Goal: Task Accomplishment & Management: Manage account settings

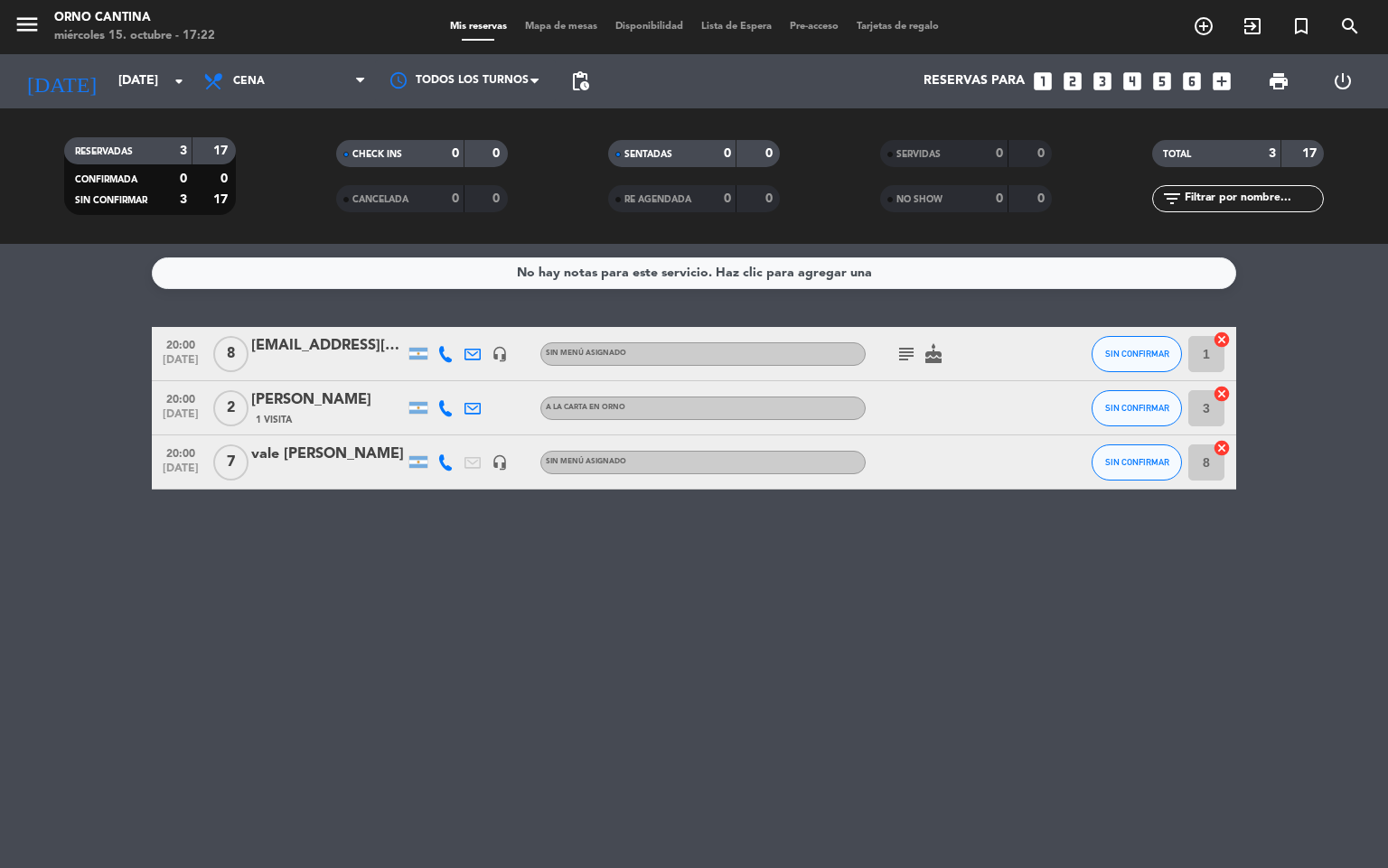
click at [890, 342] on div "subject cake" at bounding box center [946, 353] width 163 height 54
click at [911, 348] on icon "subject" at bounding box center [906, 353] width 22 height 22
click at [998, 581] on div "No hay notas para este servicio. Haz clic para agregar una 20:00 [DATE] 8 [EMAI…" at bounding box center [694, 556] width 1388 height 624
click at [443, 346] on icon at bounding box center [444, 353] width 16 height 16
click at [507, 700] on div "No hay notas para este servicio. Haz clic para agregar una 20:00 [DATE] 8 [EMAI…" at bounding box center [694, 556] width 1388 height 624
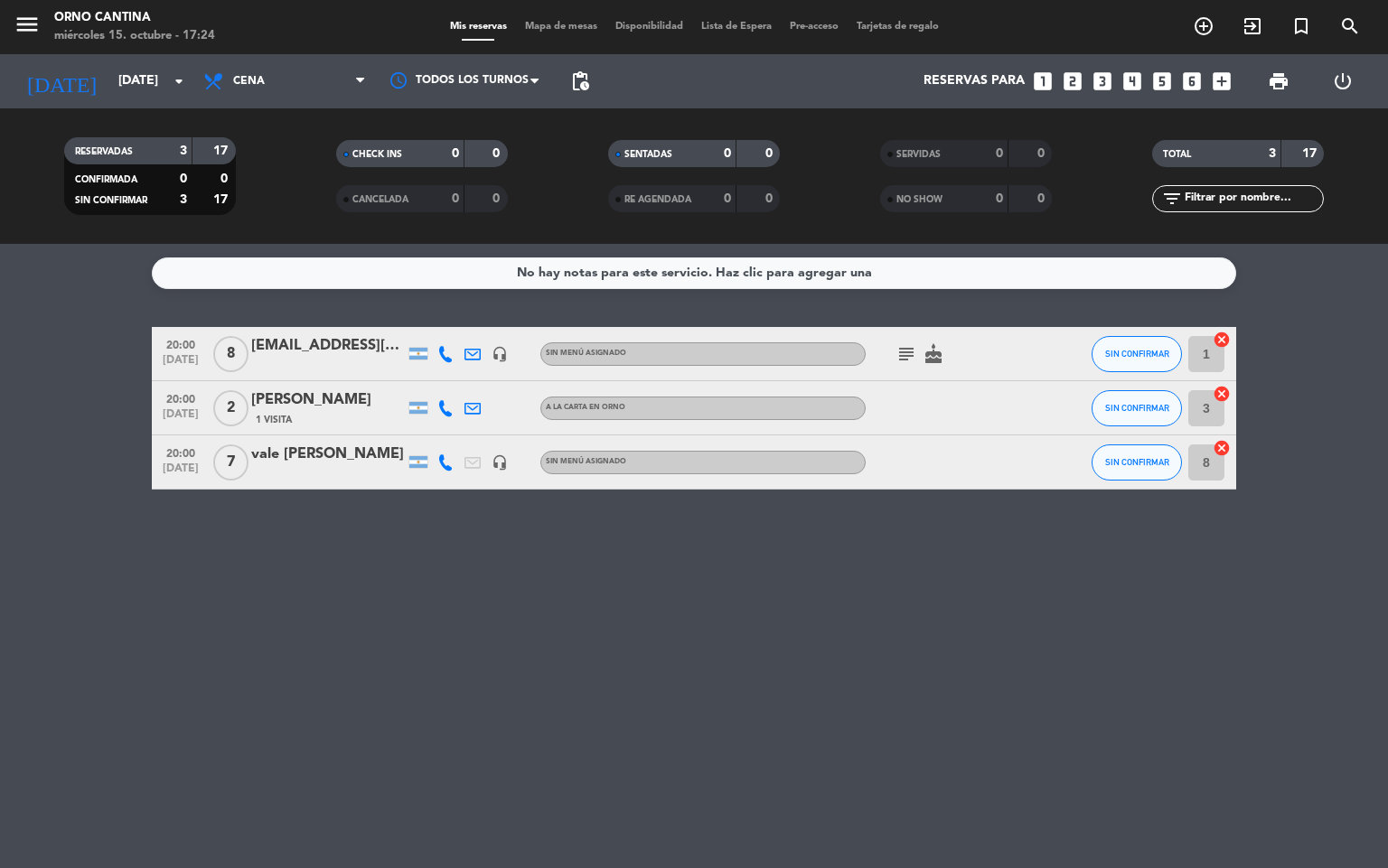
click at [448, 405] on icon at bounding box center [444, 408] width 16 height 16
click at [447, 469] on icon at bounding box center [444, 462] width 16 height 16
click at [1157, 405] on span "SIN CONFIRMAR" at bounding box center [1137, 408] width 64 height 10
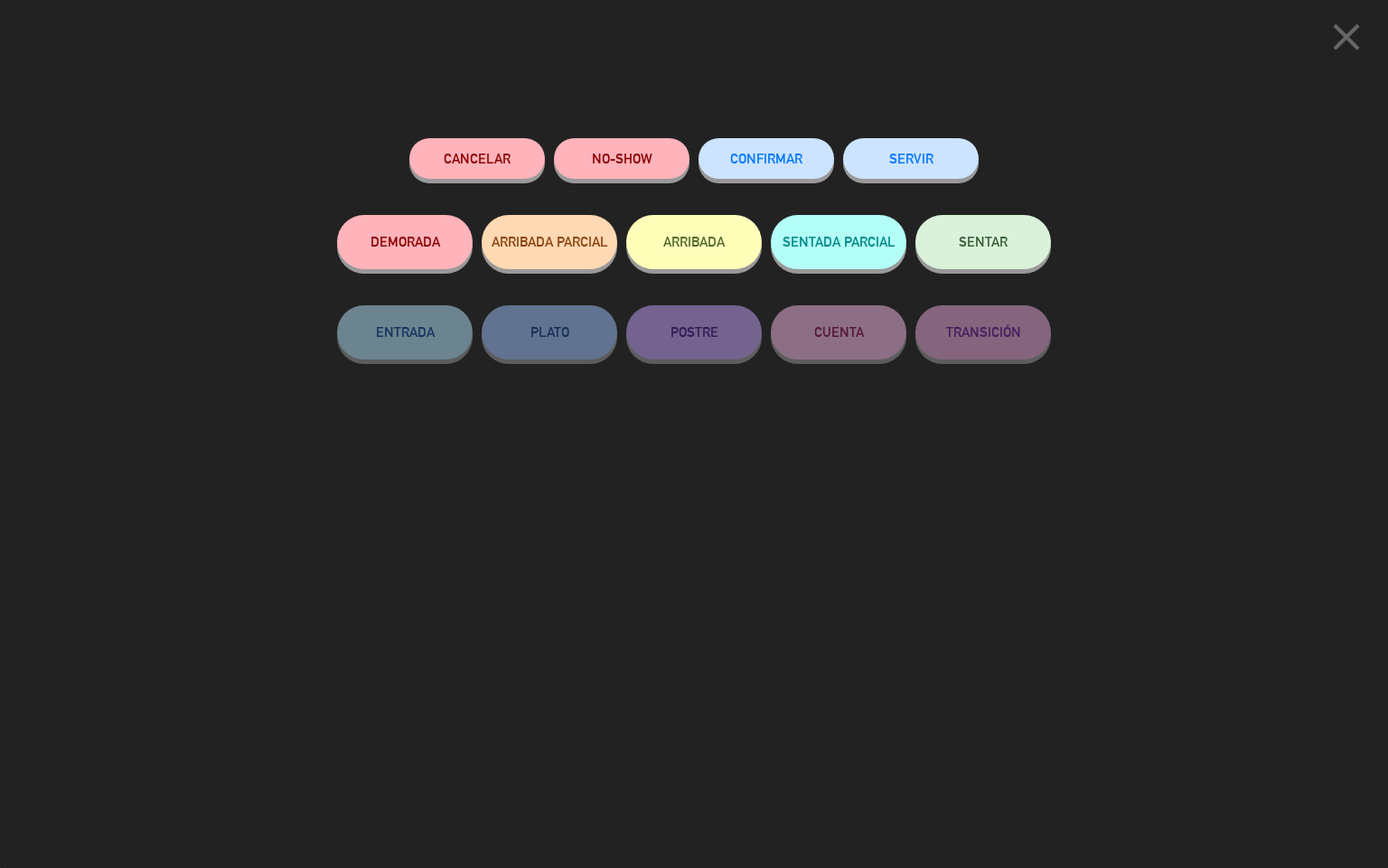
click at [782, 152] on span "CONFIRMAR" at bounding box center [766, 159] width 72 height 15
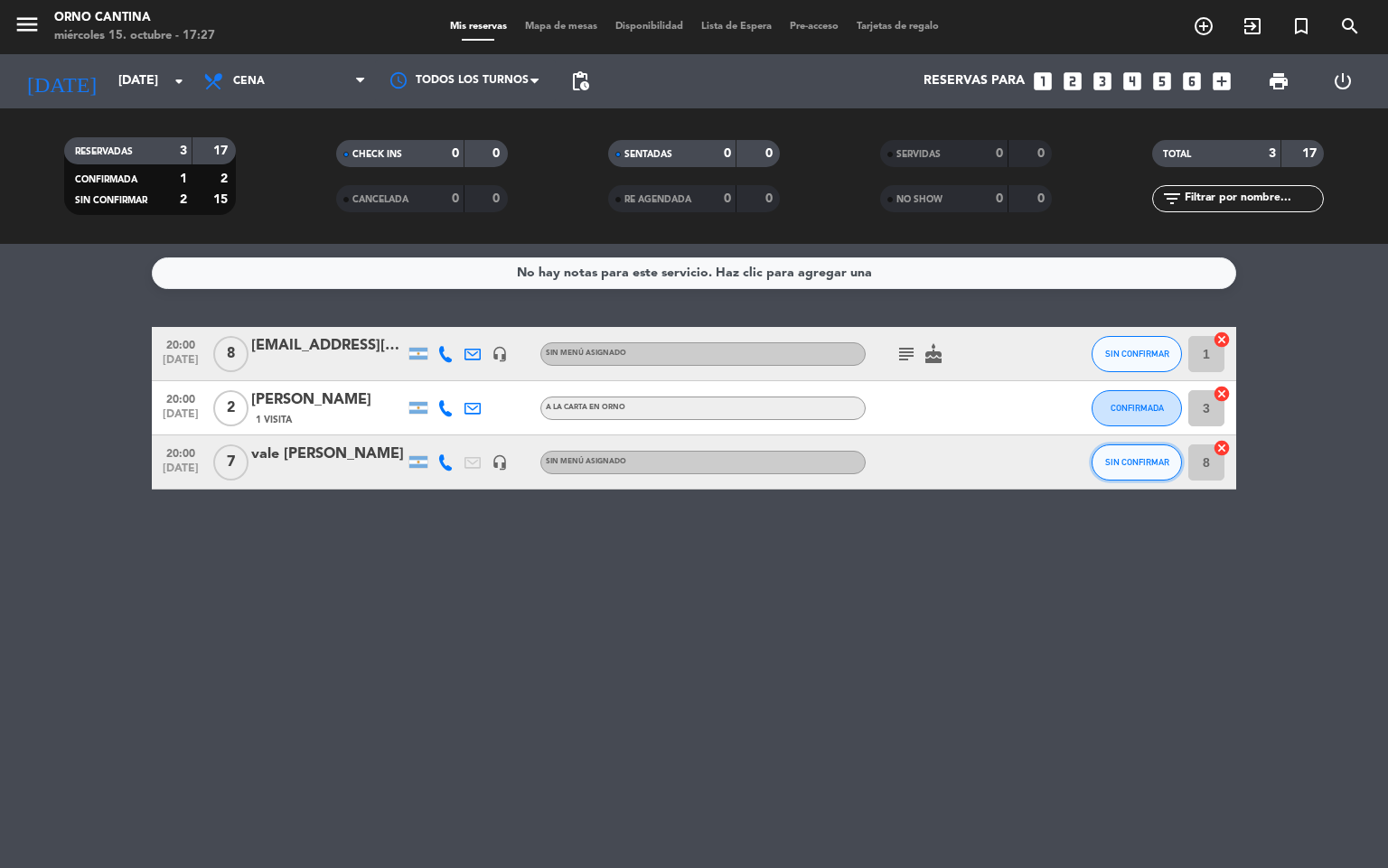
click at [1142, 457] on span "SIN CONFIRMAR" at bounding box center [1137, 461] width 64 height 10
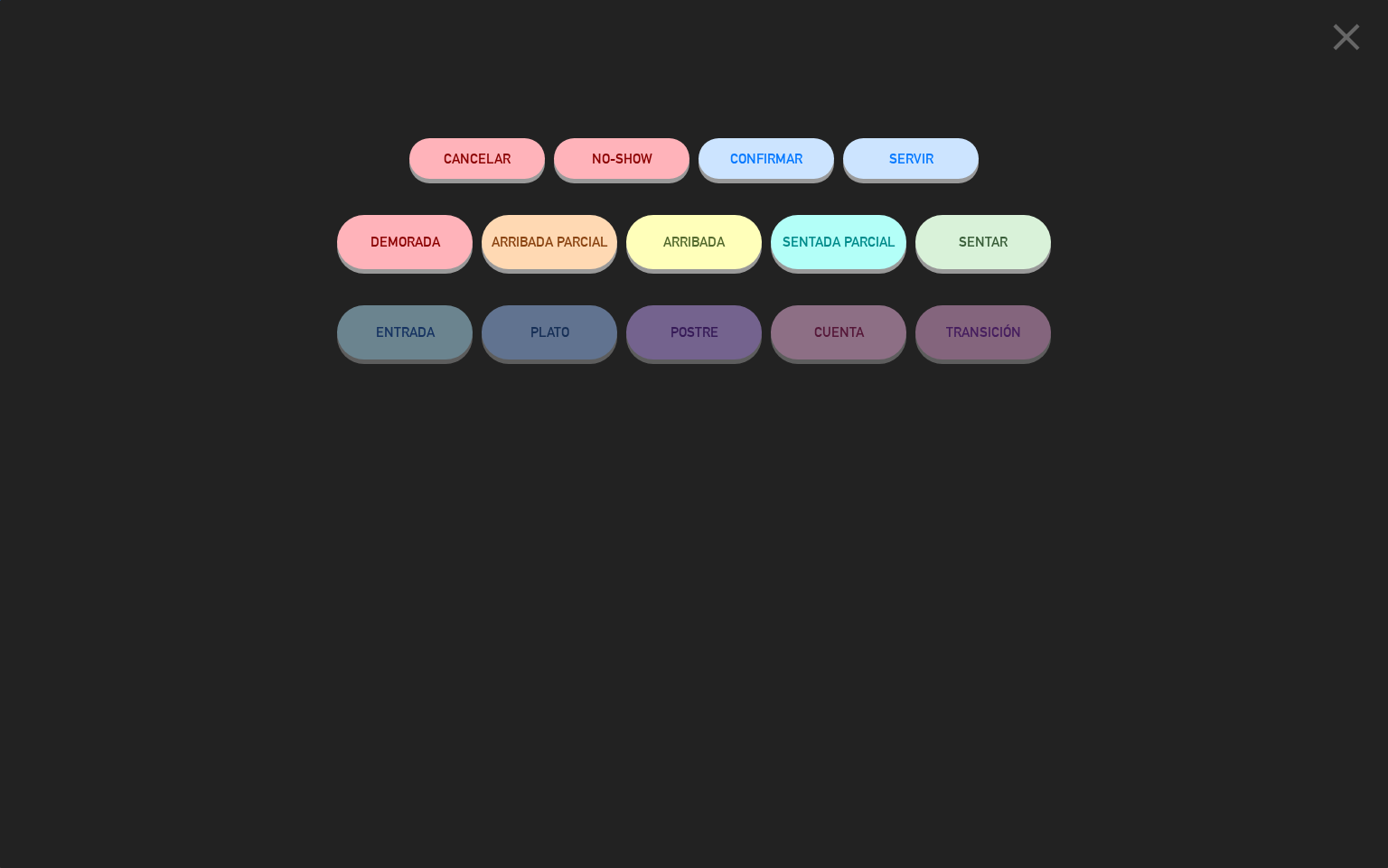
click at [788, 160] on span "CONFIRMAR" at bounding box center [766, 159] width 72 height 15
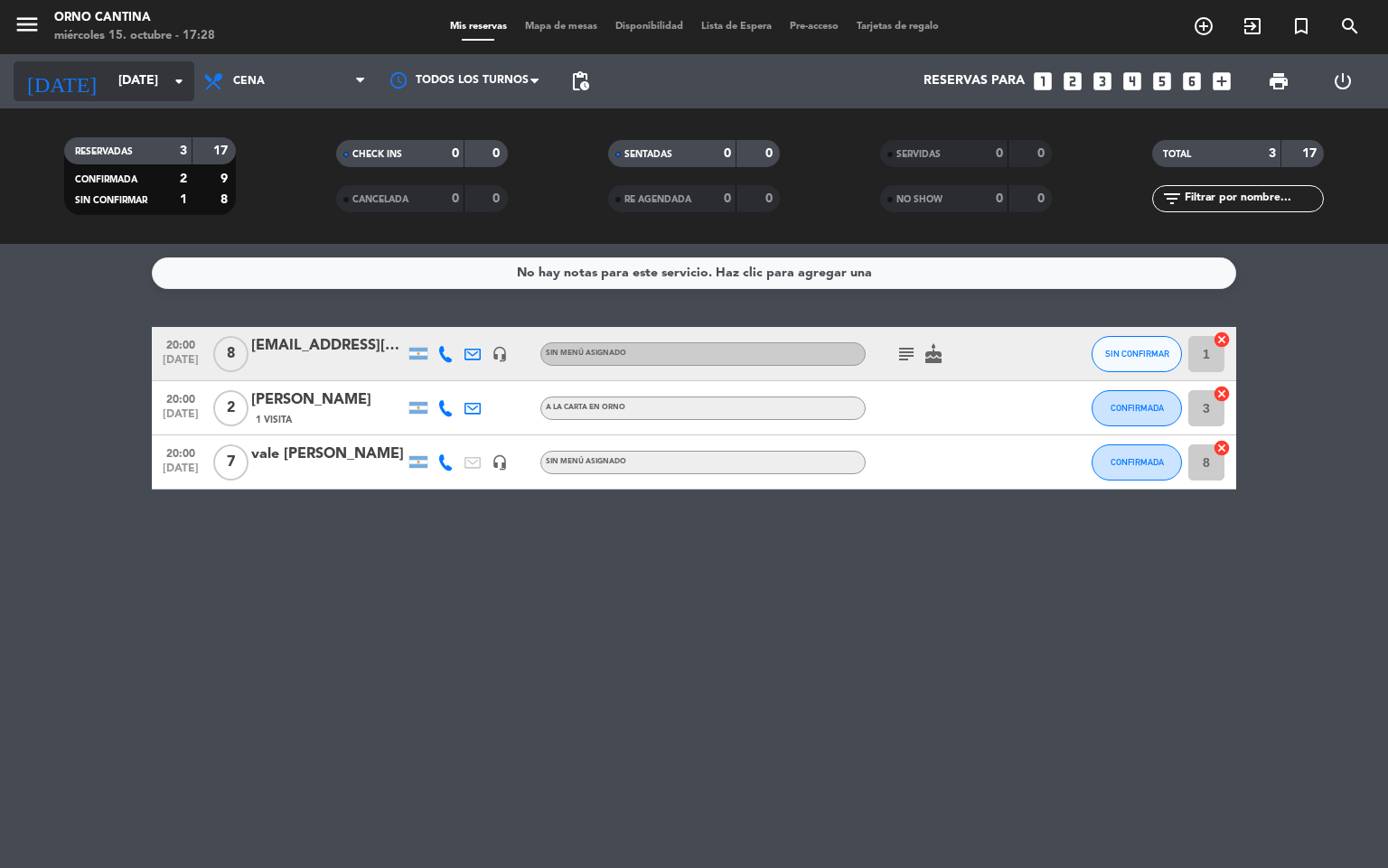
click at [133, 69] on input "[DATE]" at bounding box center [195, 81] width 172 height 33
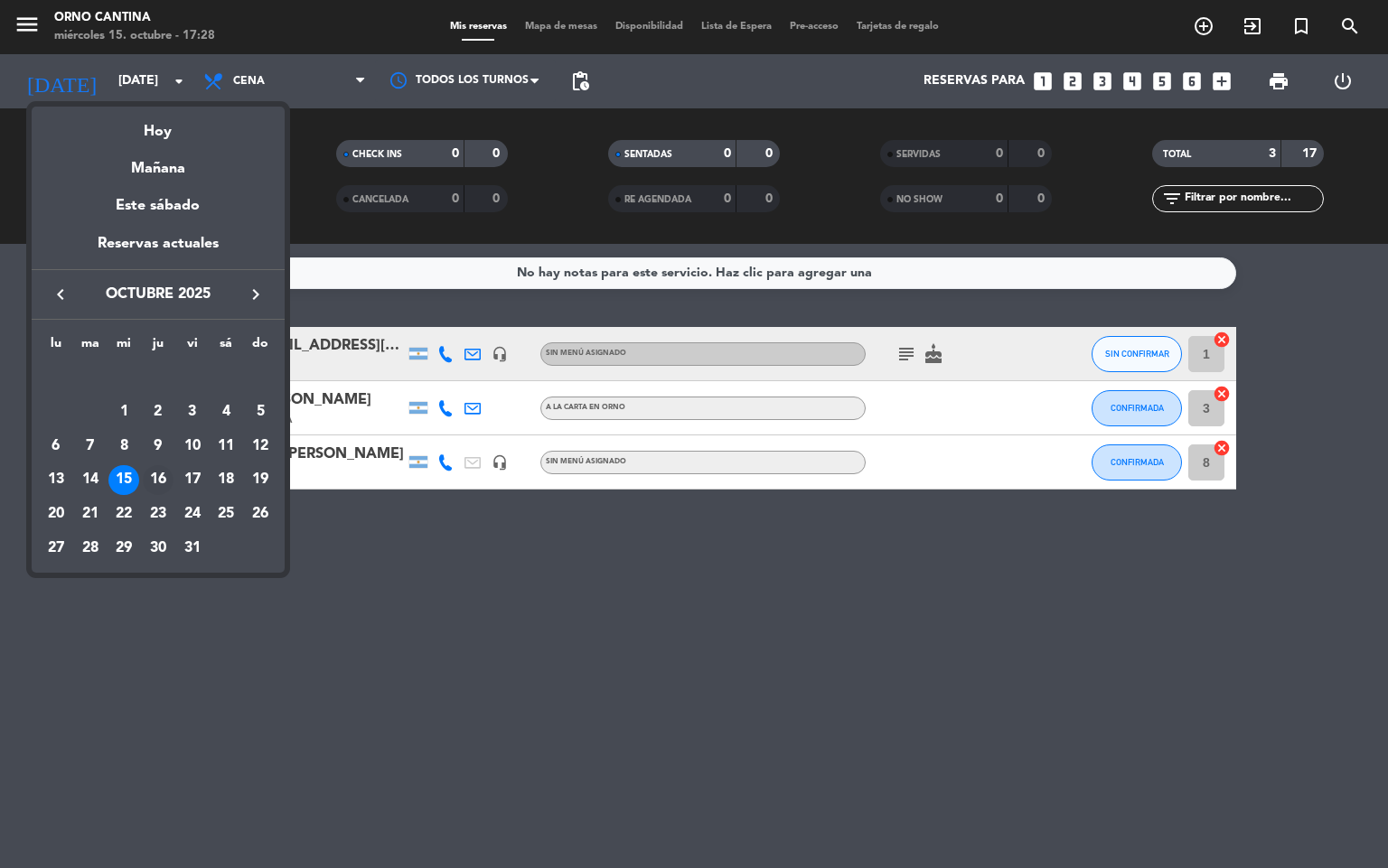
click at [151, 474] on div "16" at bounding box center [158, 480] width 31 height 31
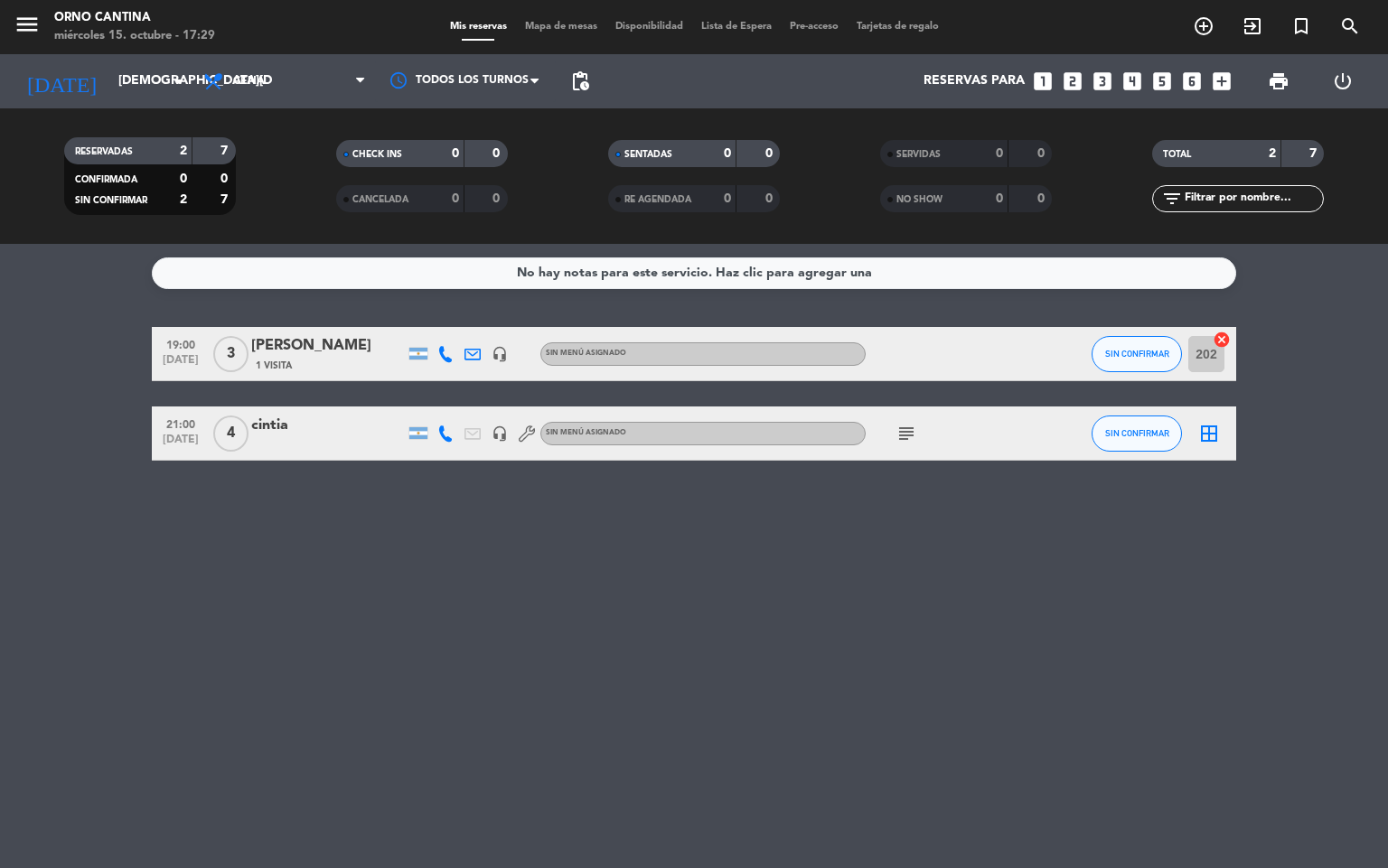
click at [893, 431] on span "subject" at bounding box center [906, 433] width 27 height 22
click at [942, 583] on div "No hay notas para este servicio. Haz clic para agregar una 19:00 [DATE] 3 [PERS…" at bounding box center [694, 556] width 1388 height 624
click at [151, 92] on input "[DEMOGRAPHIC_DATA][DATE]" at bounding box center [195, 81] width 172 height 33
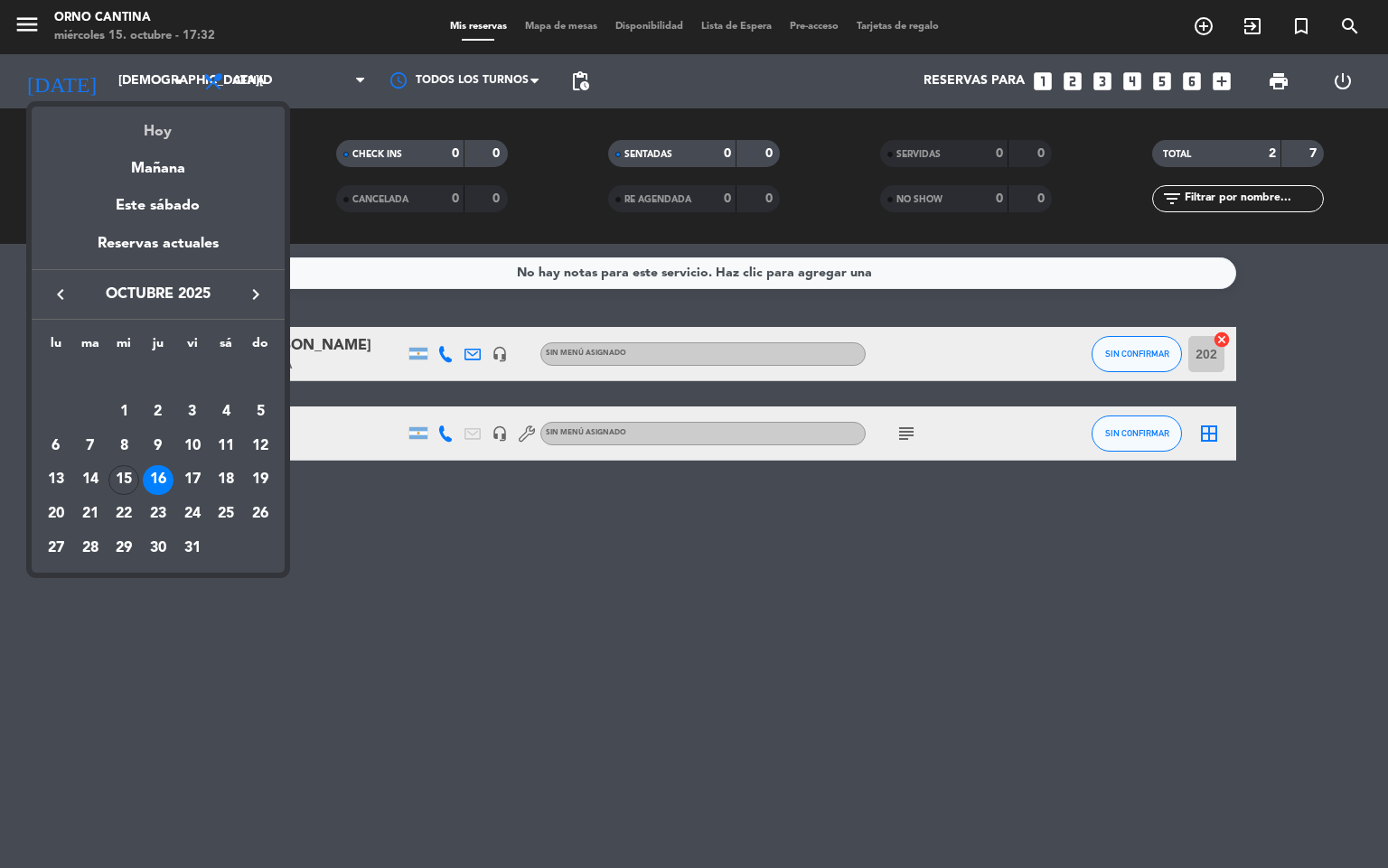
click at [158, 130] on div "Hoy" at bounding box center [158, 124] width 253 height 37
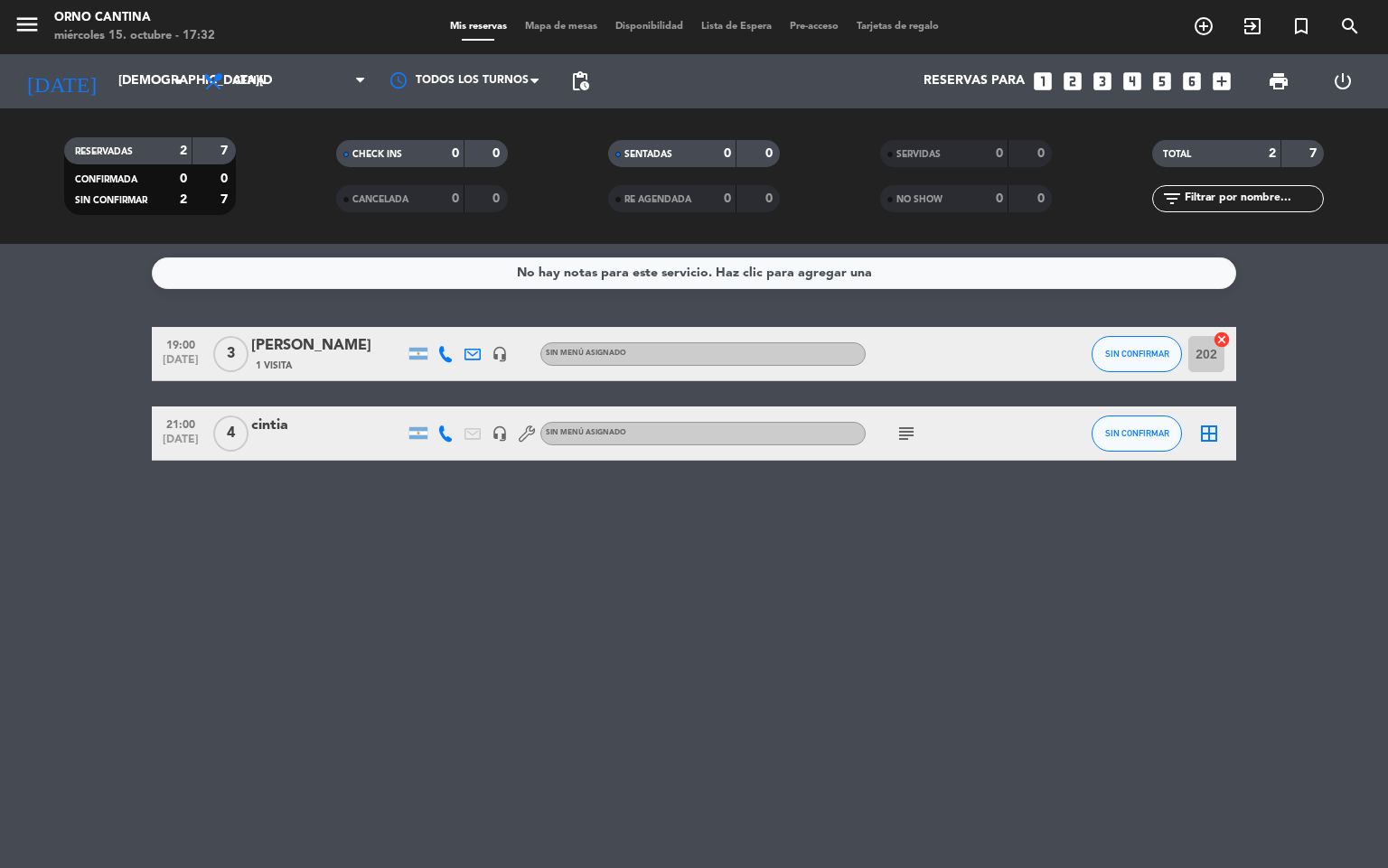
type input "[DATE]"
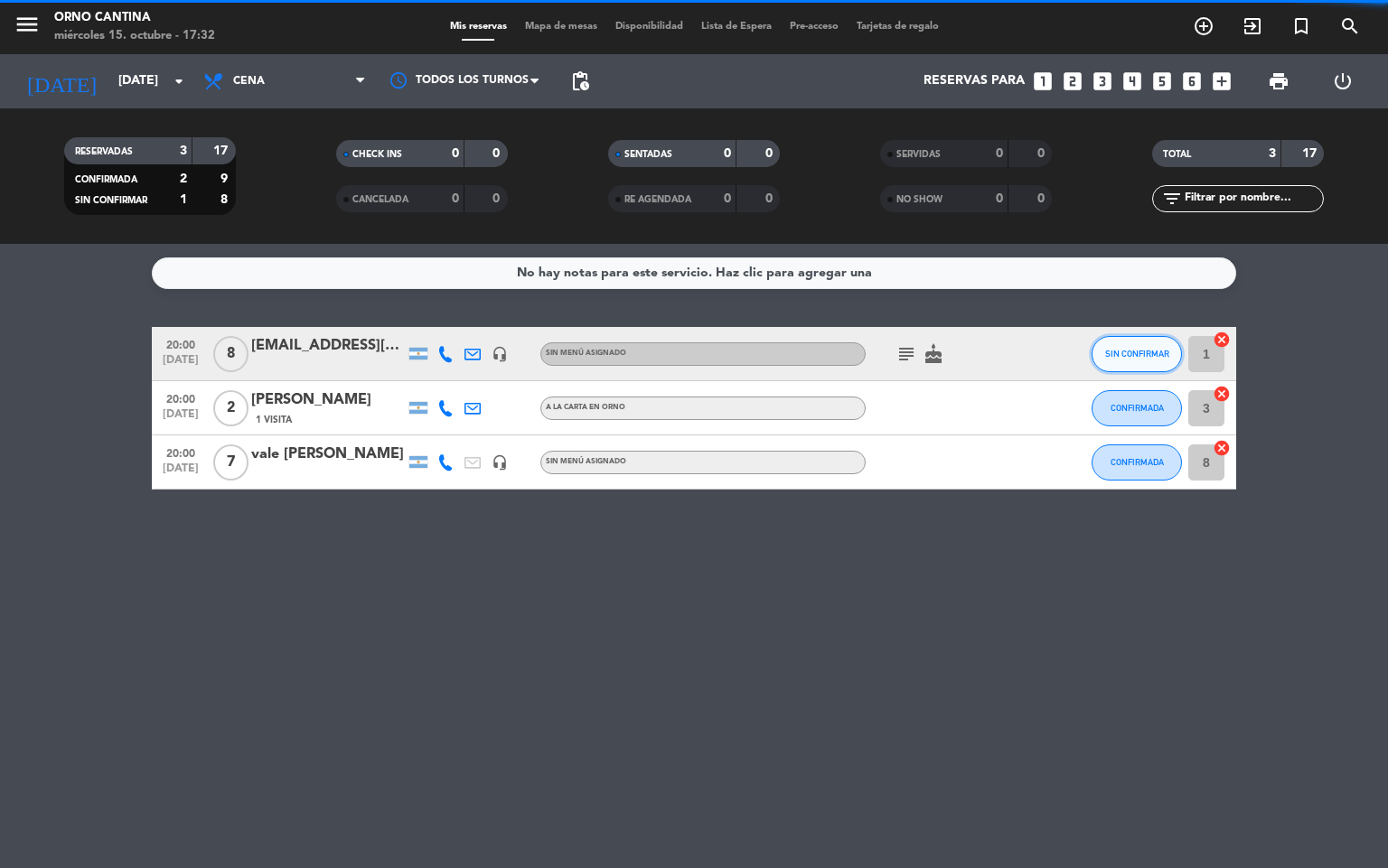
click at [1139, 337] on button "SIN CONFIRMAR" at bounding box center [1136, 354] width 90 height 36
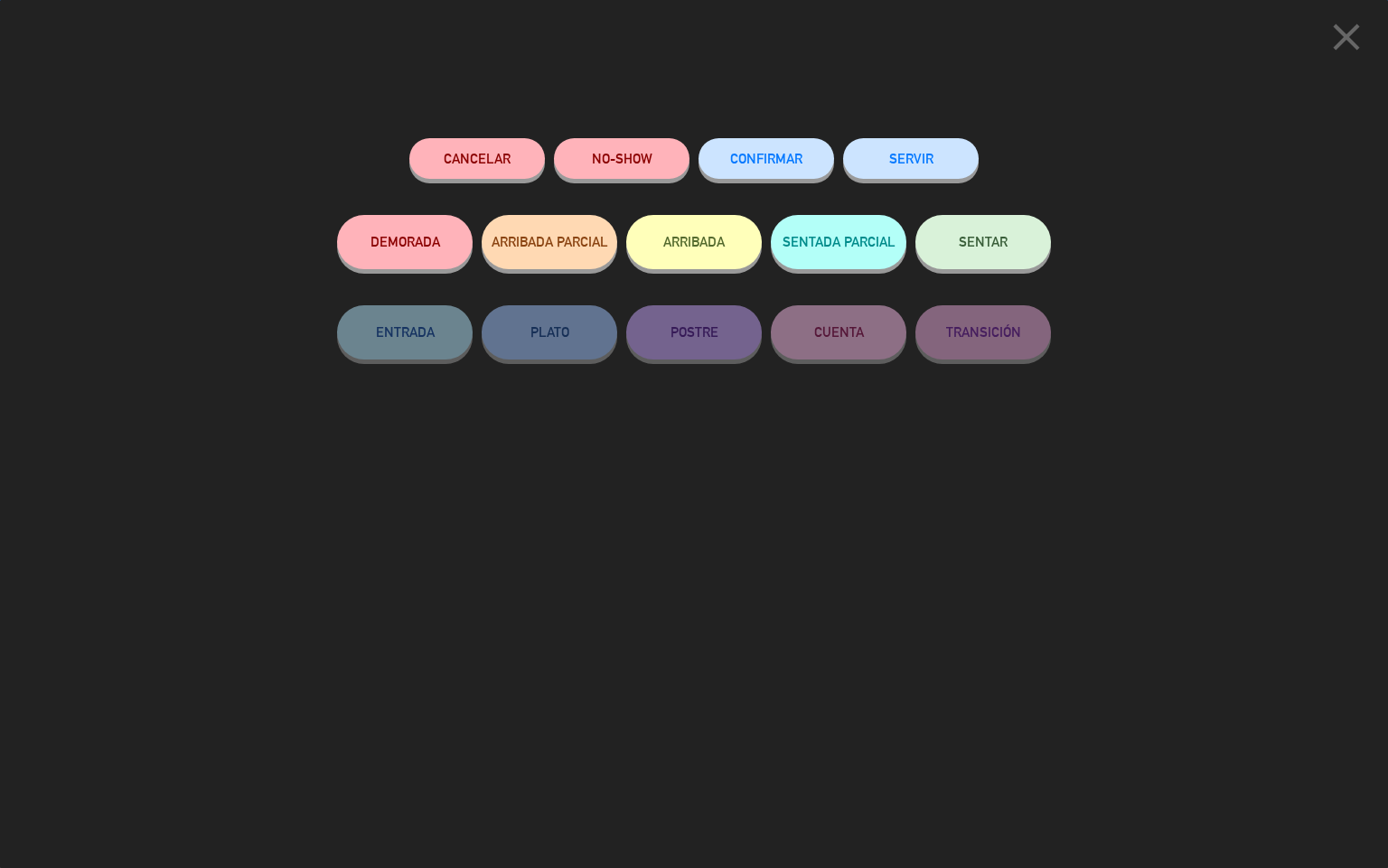
click at [789, 155] on span "CONFIRMAR" at bounding box center [766, 159] width 72 height 15
